Goal: Task Accomplishment & Management: Manage account settings

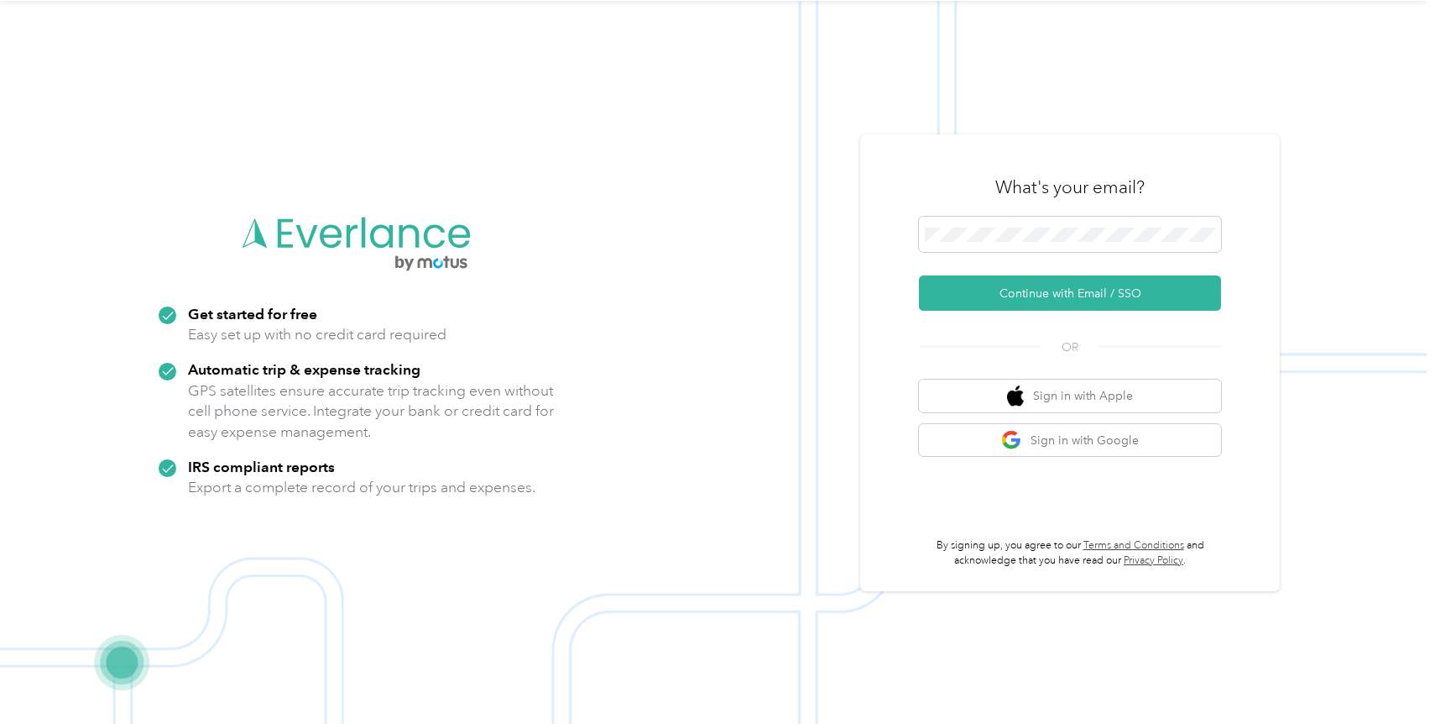
scroll to position [54, 0]
click at [1022, 291] on button "Continue with Email / SSO" at bounding box center [1070, 291] width 302 height 35
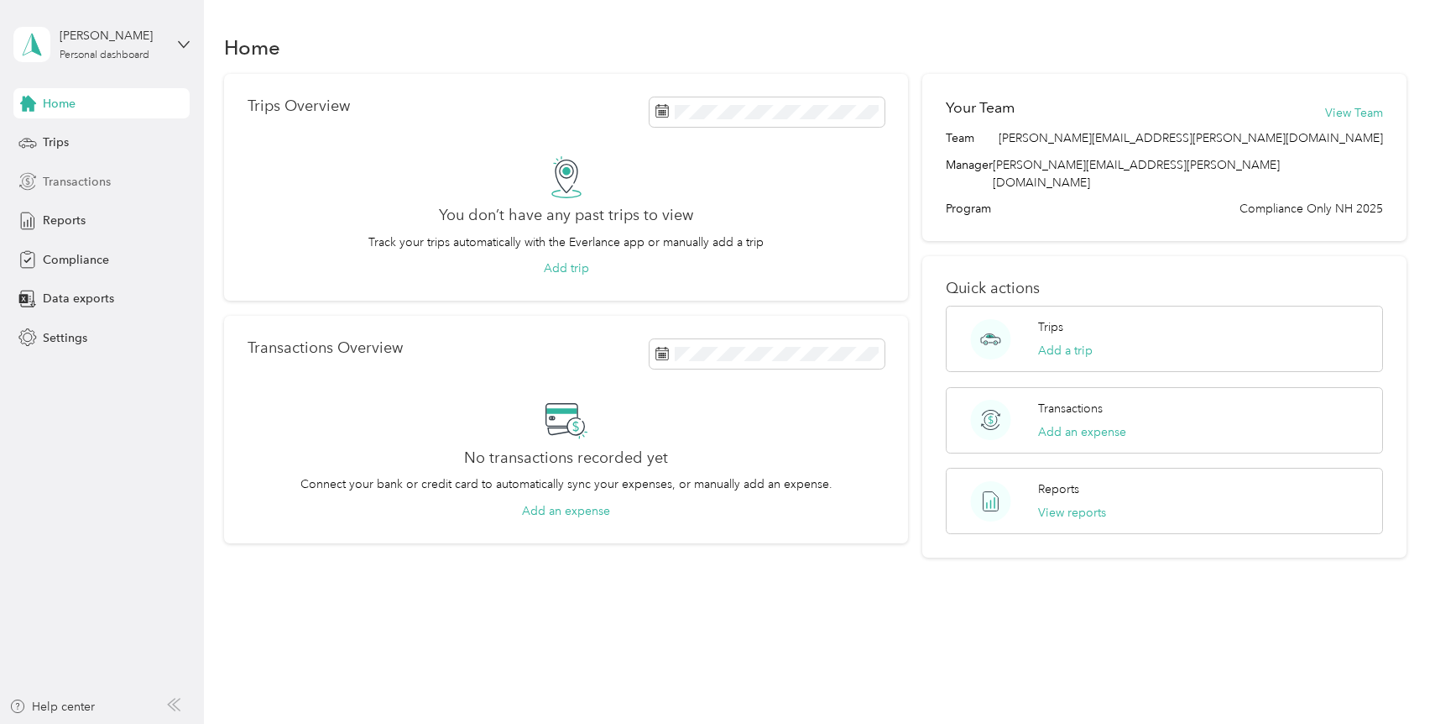
click at [76, 180] on span "Transactions" at bounding box center [77, 182] width 68 height 18
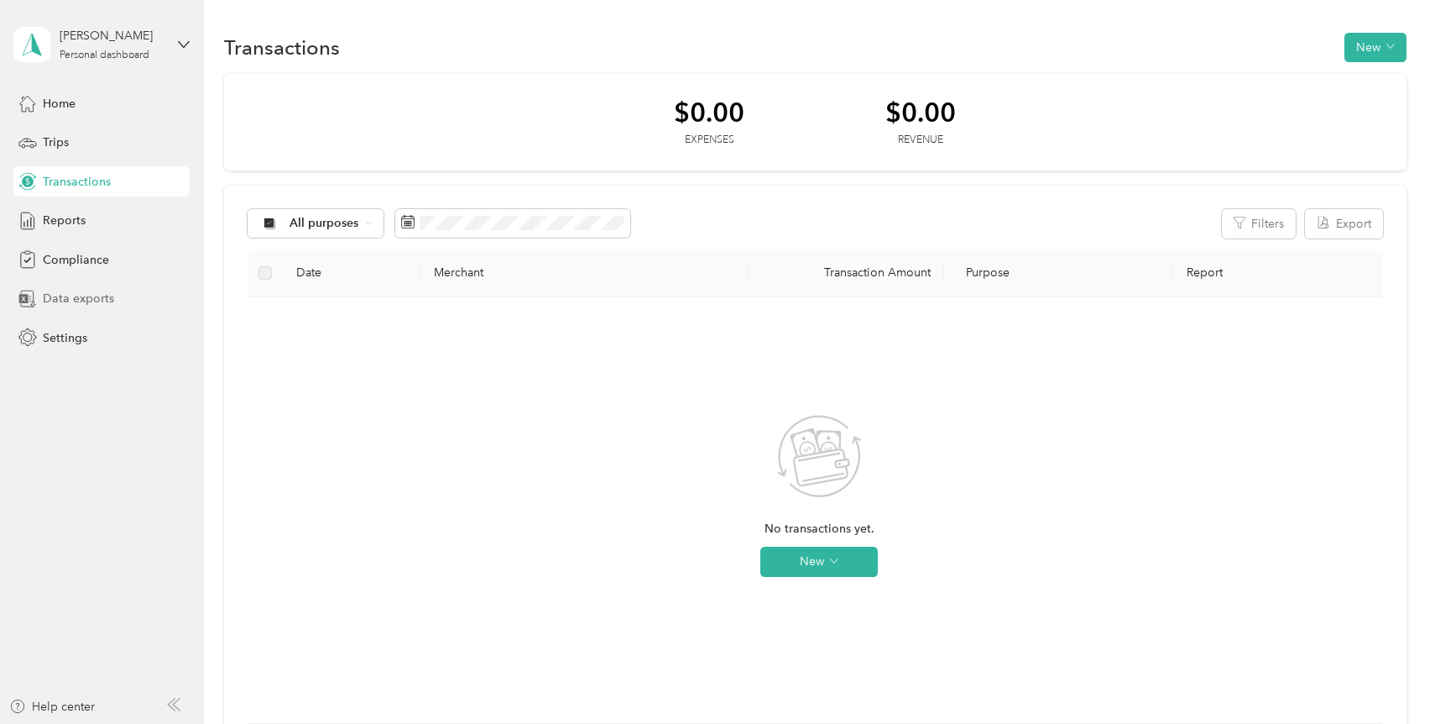
click at [72, 296] on span "Data exports" at bounding box center [78, 299] width 71 height 18
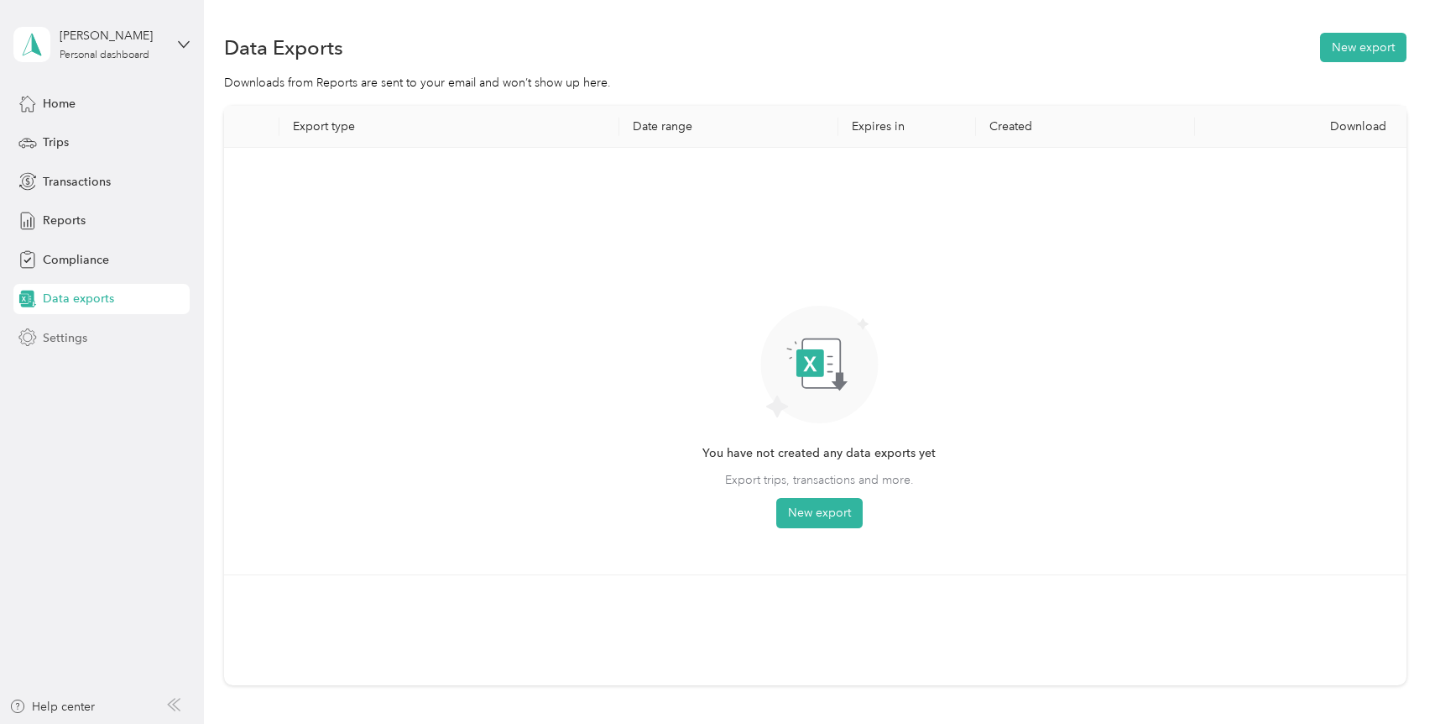
click at [69, 337] on span "Settings" at bounding box center [65, 338] width 44 height 18
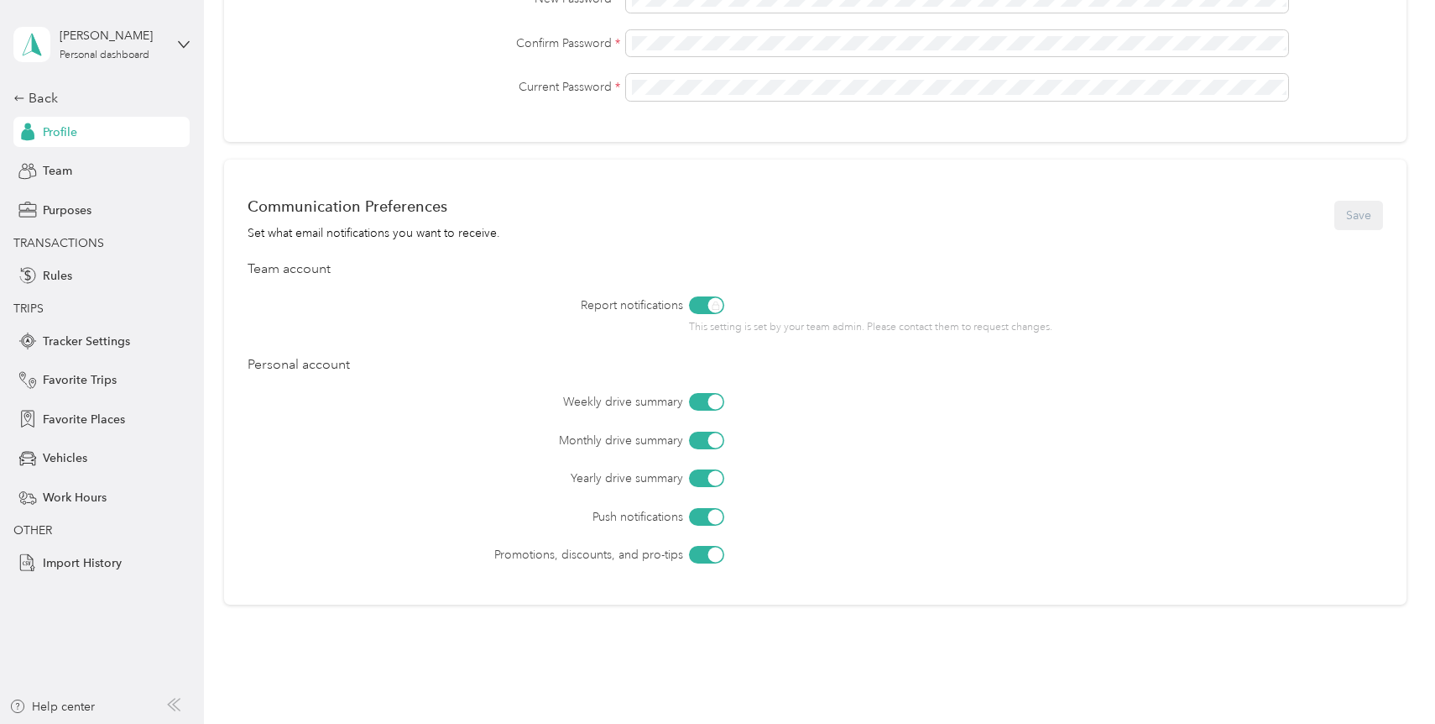
scroll to position [615, 0]
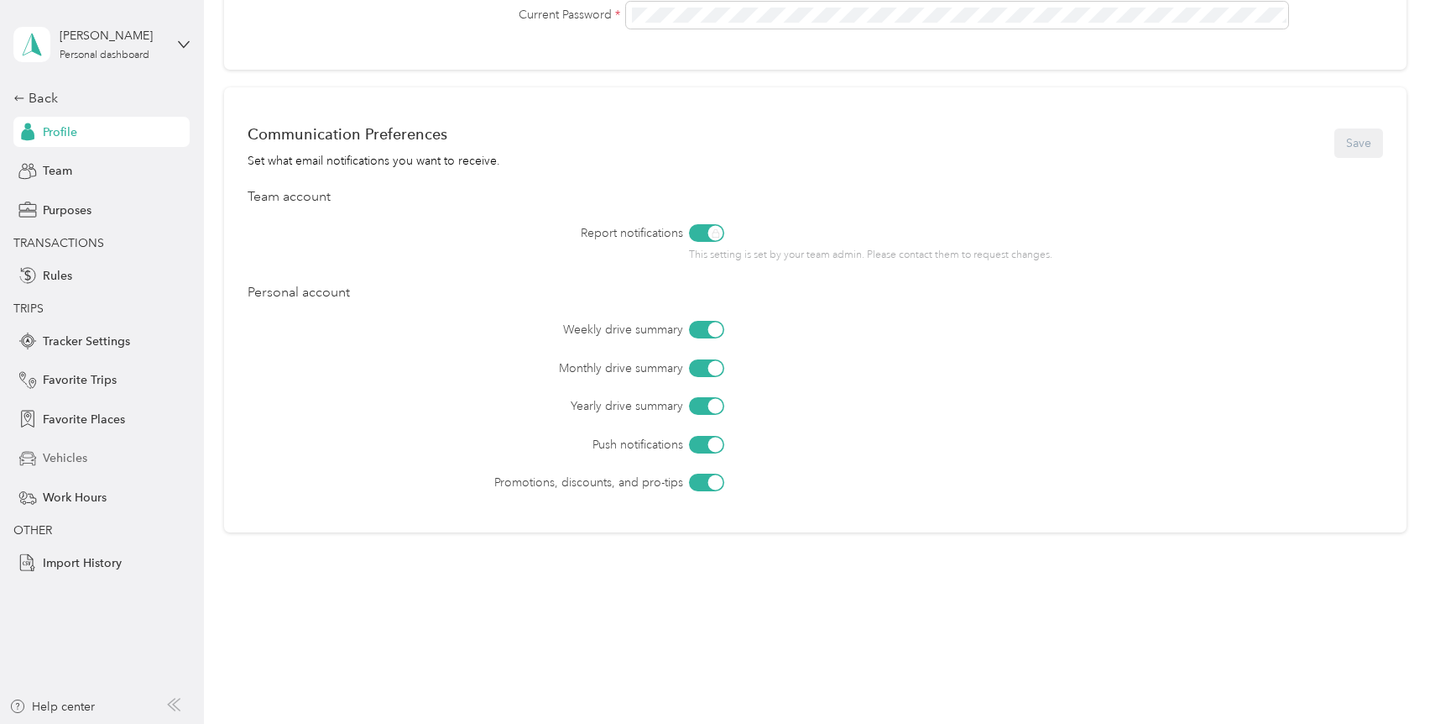
click at [70, 454] on span "Vehicles" at bounding box center [65, 458] width 44 height 18
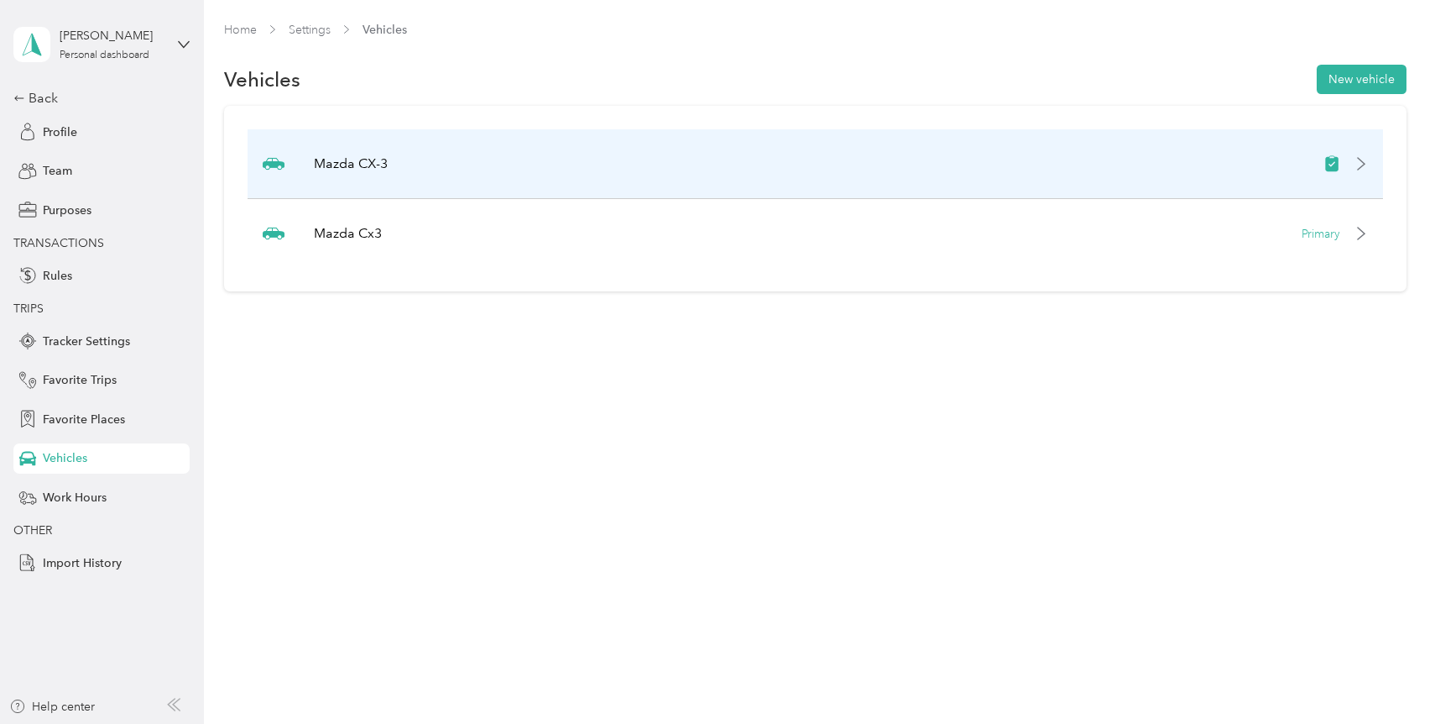
click at [1248, 161] on div "Mazda CX-3" at bounding box center [815, 164] width 1135 height 70
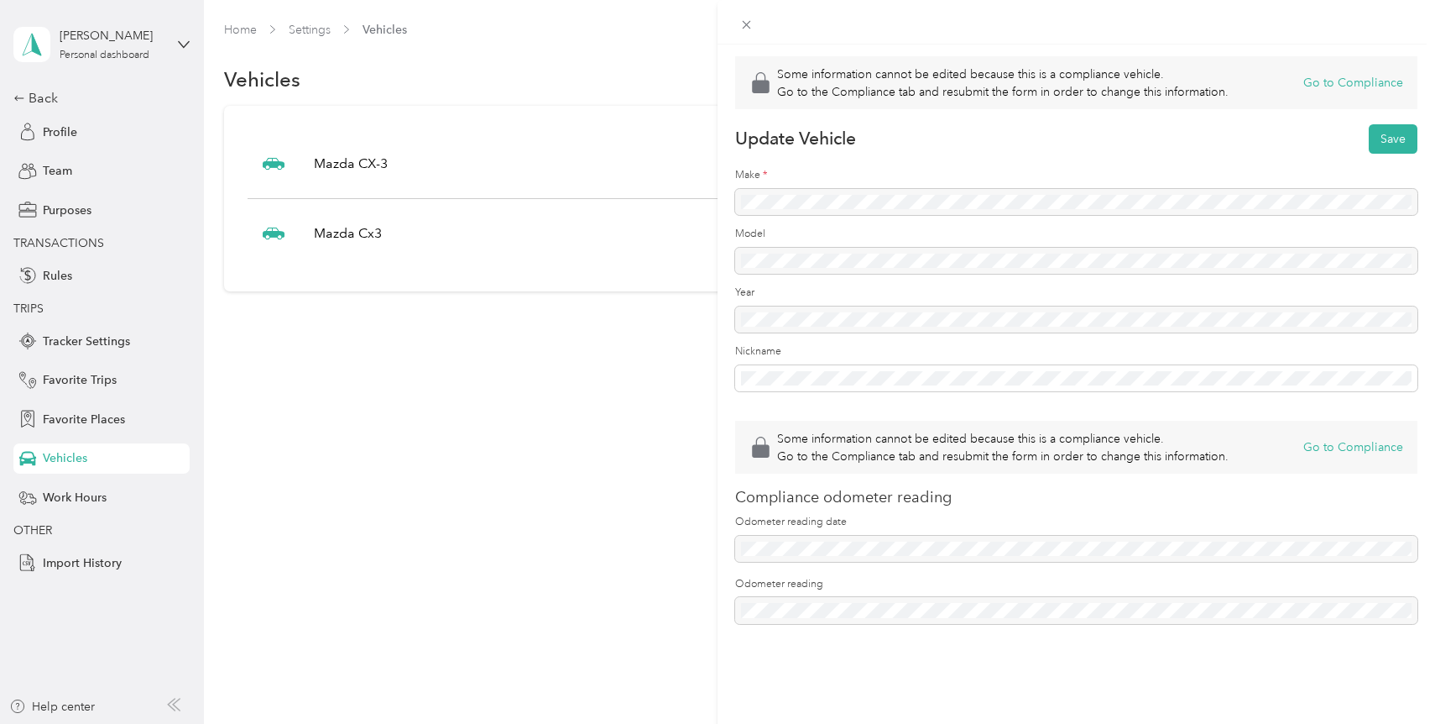
click at [584, 398] on div "Some information cannot be edited because this is a compliance vehicle. Go to t…" at bounding box center [717, 362] width 1435 height 724
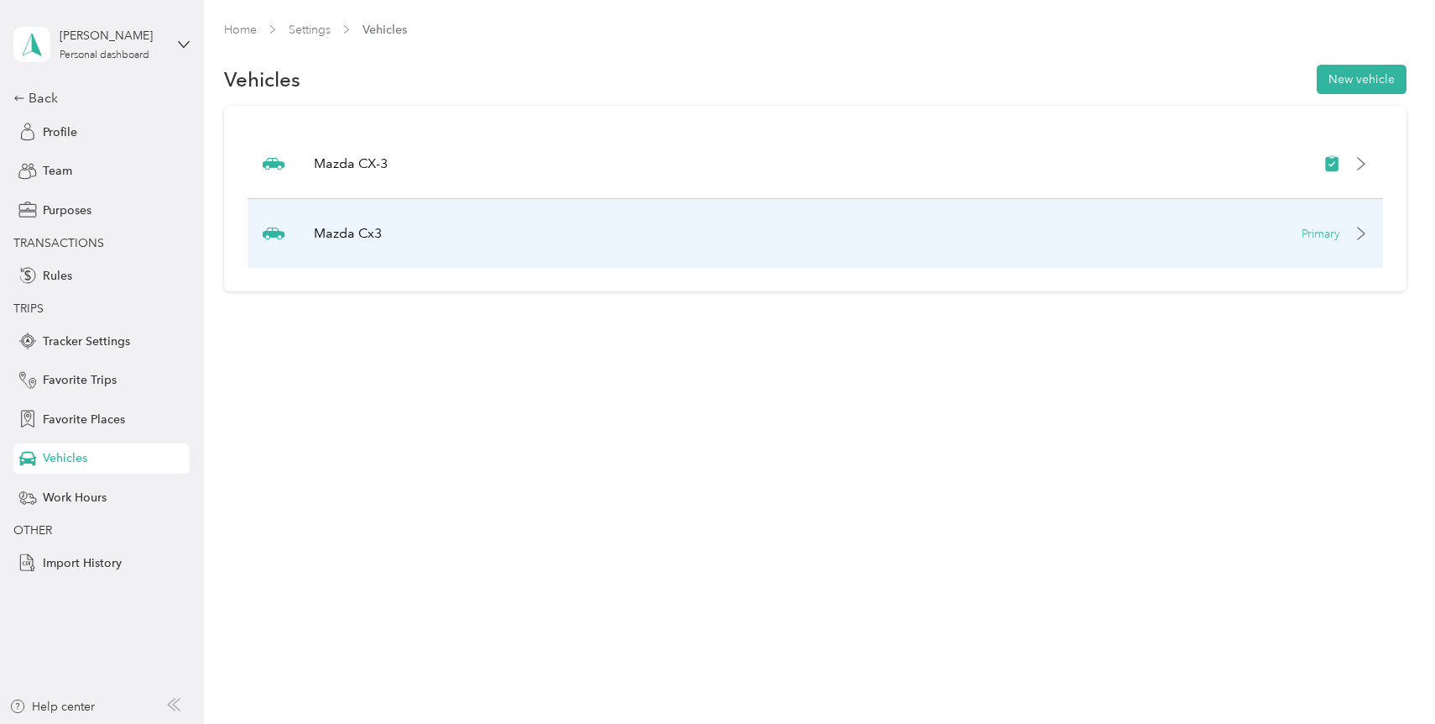
click at [1377, 235] on div "Mazda Cx3 Primary" at bounding box center [815, 233] width 1135 height 69
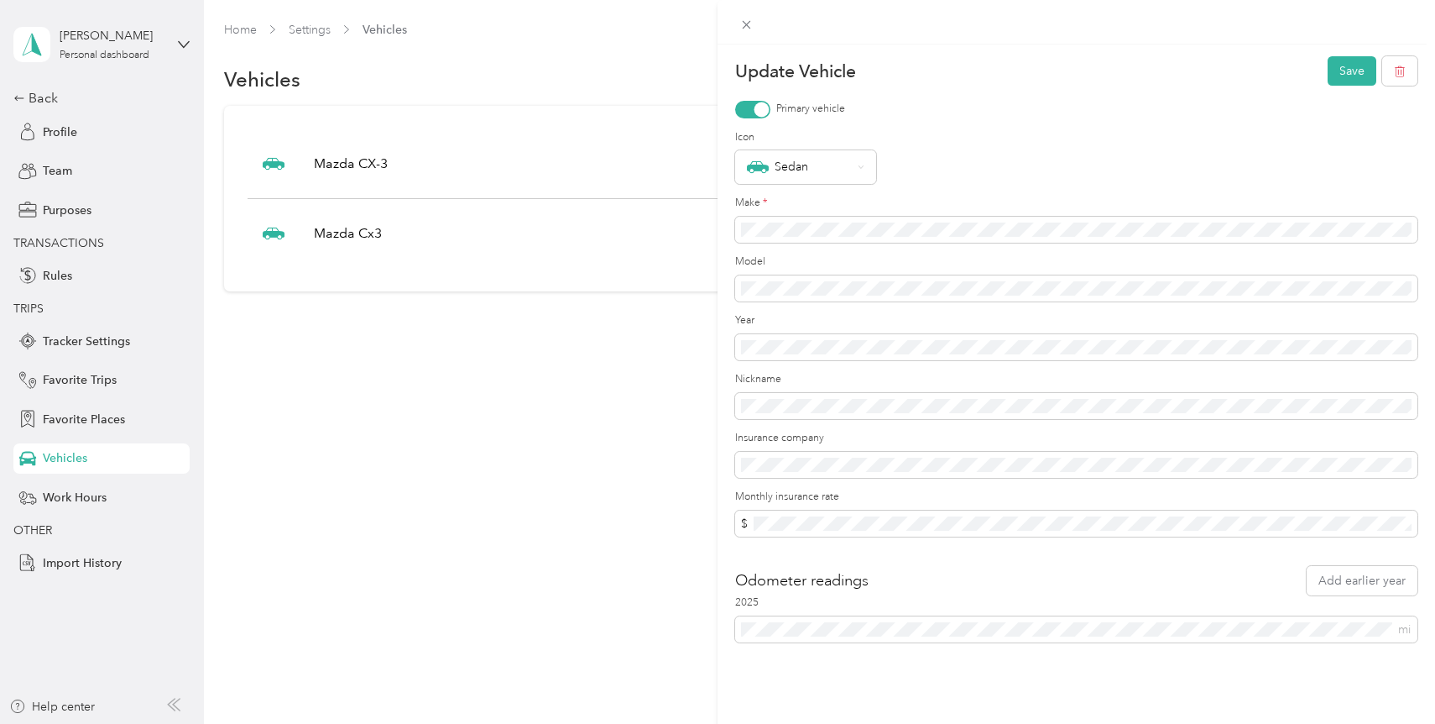
click at [92, 379] on div "Update Vehicle Save Primary vehicle Icon Sedan Make * Model Year Nickname Insur…" at bounding box center [717, 362] width 1435 height 724
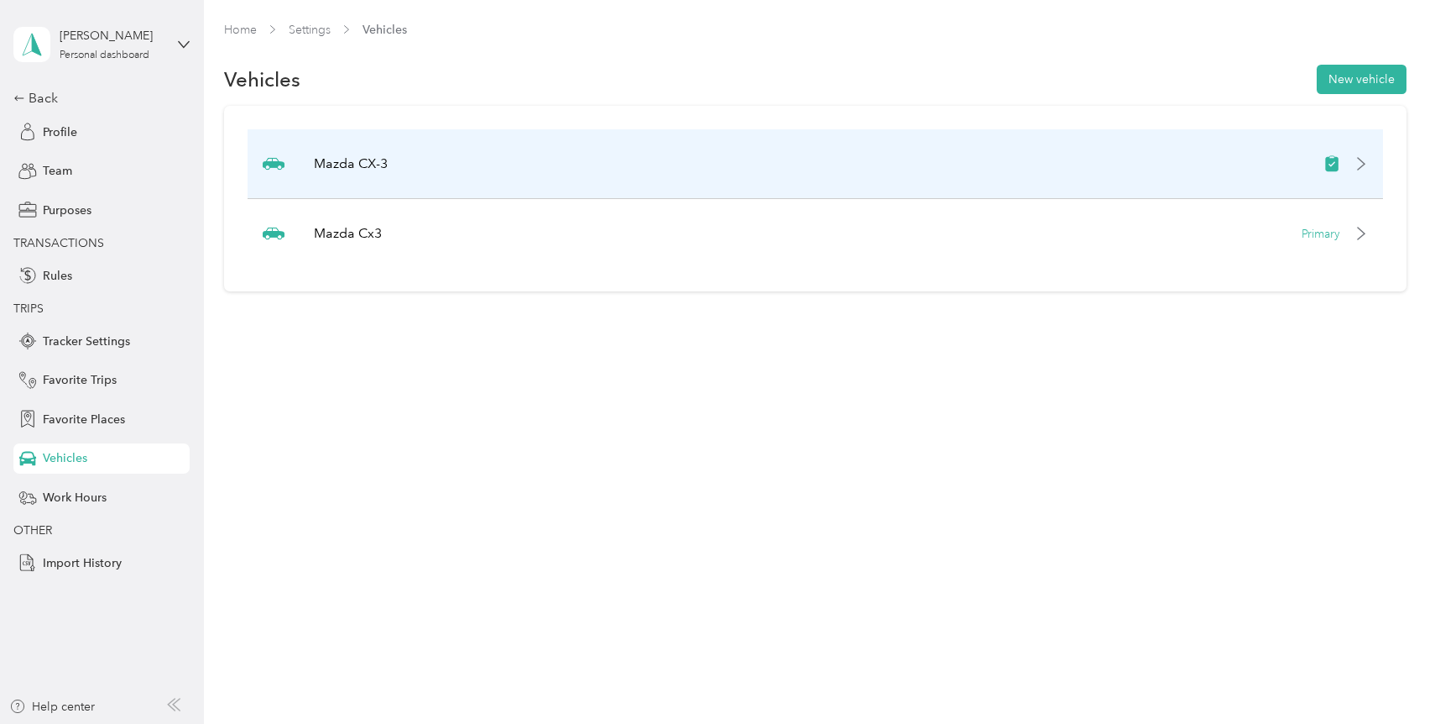
click at [624, 172] on div "Mazda CX-3" at bounding box center [815, 164] width 1135 height 70
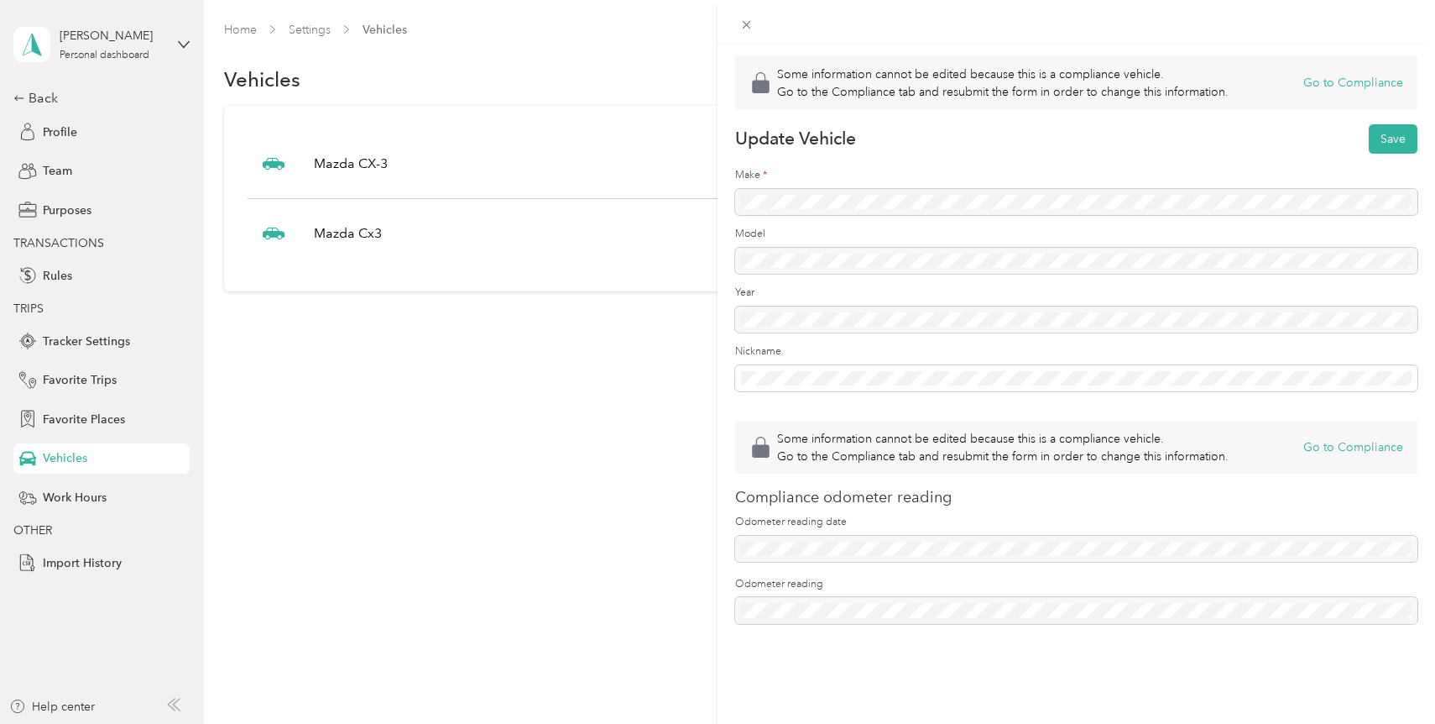
click at [34, 97] on div "Some information cannot be edited because this is a compliance vehicle. Go to t…" at bounding box center [717, 362] width 1435 height 724
